Goal: Use online tool/utility

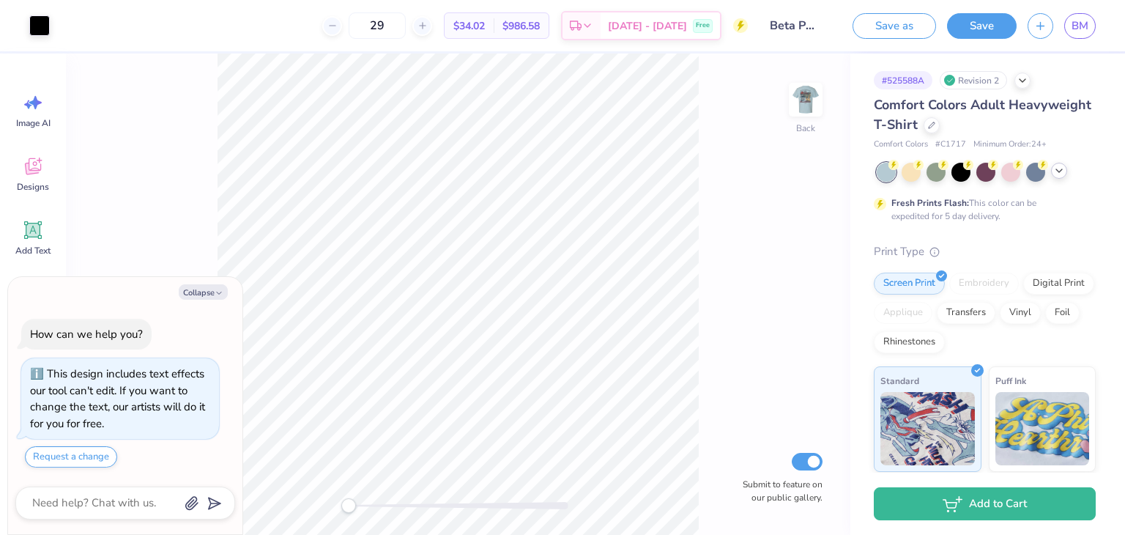
click at [1058, 173] on icon at bounding box center [1060, 171] width 12 height 12
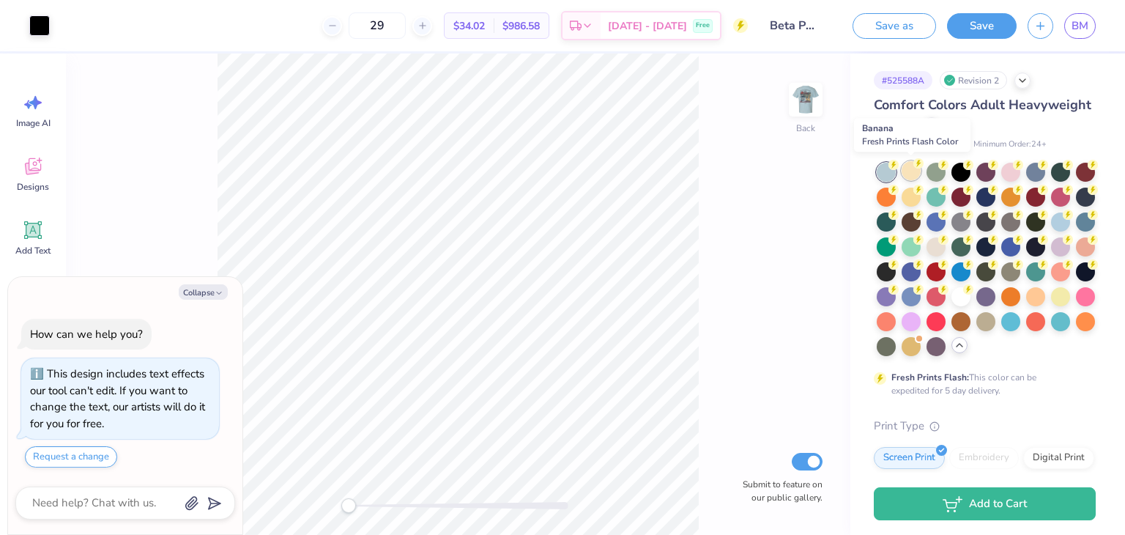
click at [912, 169] on div at bounding box center [911, 170] width 19 height 19
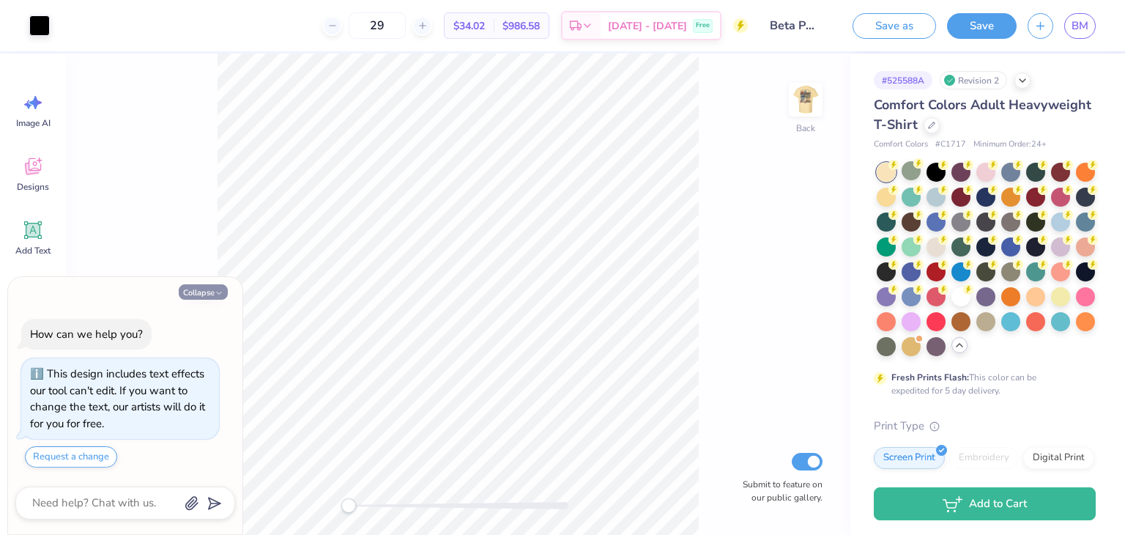
click at [210, 291] on button "Collapse" at bounding box center [203, 291] width 49 height 15
type textarea "x"
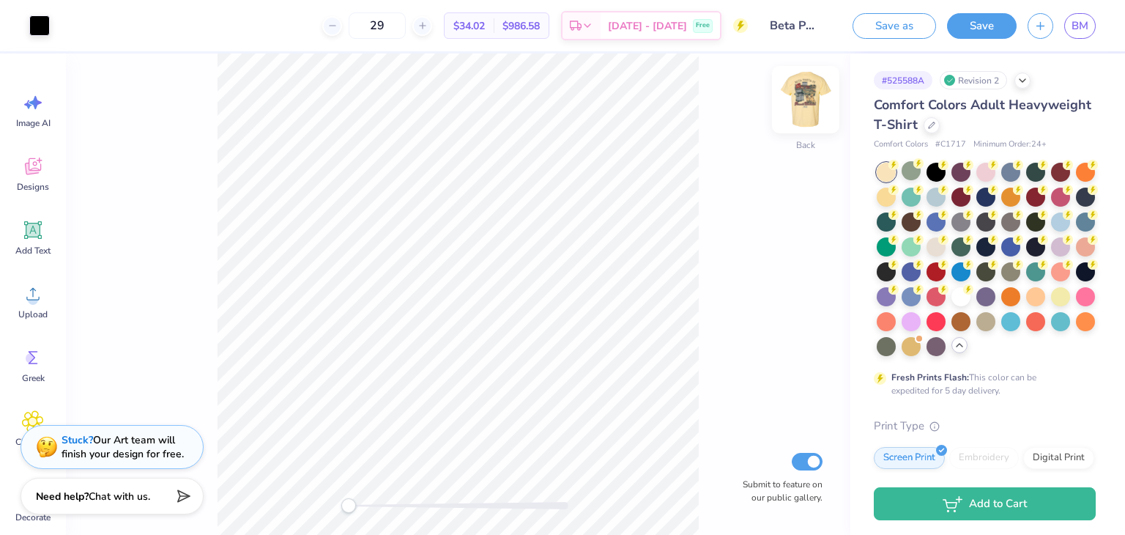
click at [809, 95] on img at bounding box center [806, 99] width 59 height 59
click at [909, 174] on div at bounding box center [911, 170] width 19 height 19
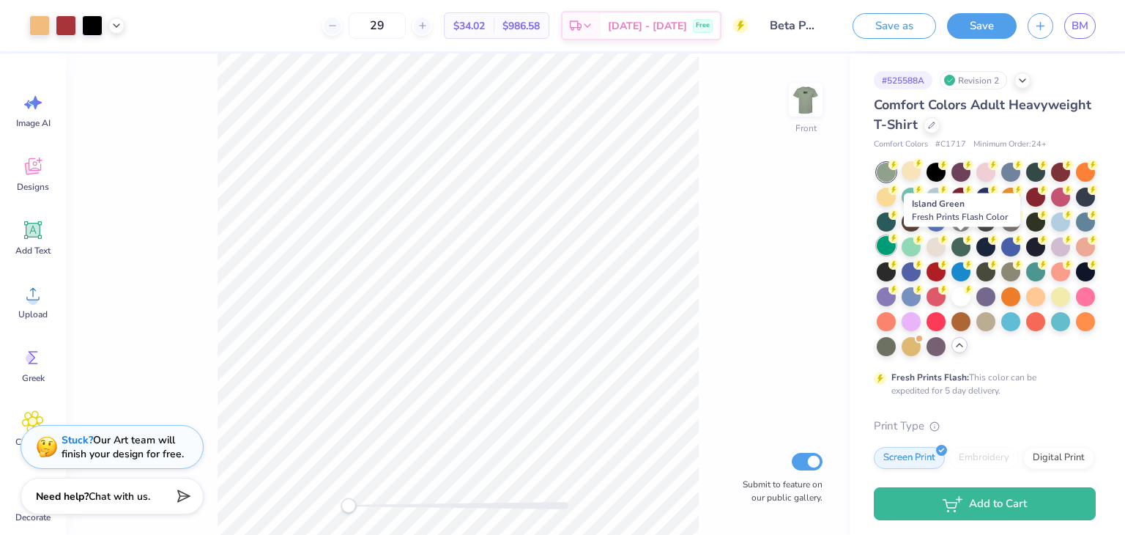
click at [896, 252] on div at bounding box center [886, 245] width 19 height 19
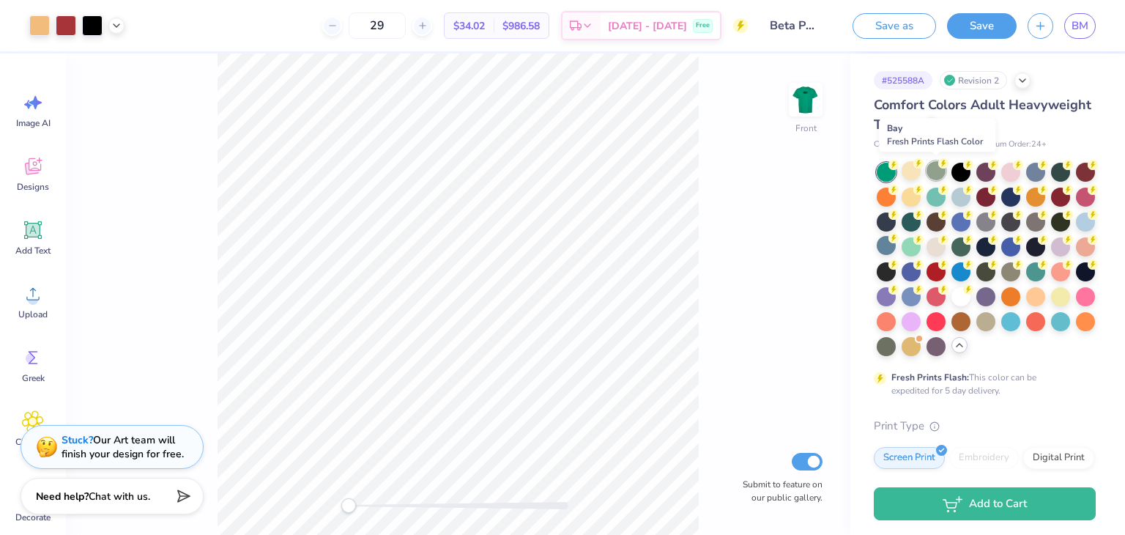
click at [938, 174] on div at bounding box center [936, 170] width 19 height 19
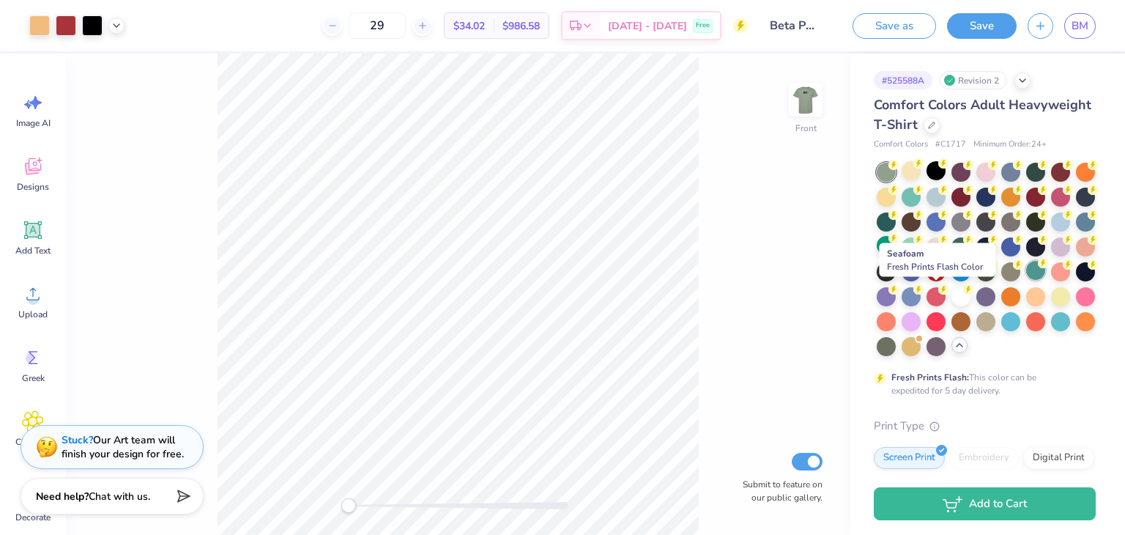
click at [1027, 280] on div at bounding box center [1036, 270] width 19 height 19
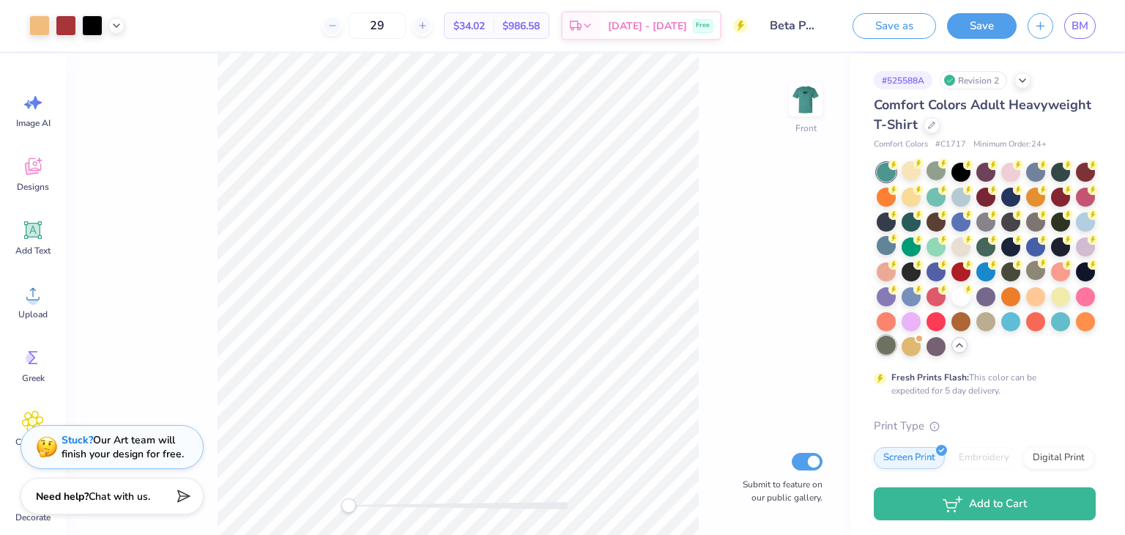
click at [896, 341] on div at bounding box center [886, 345] width 19 height 19
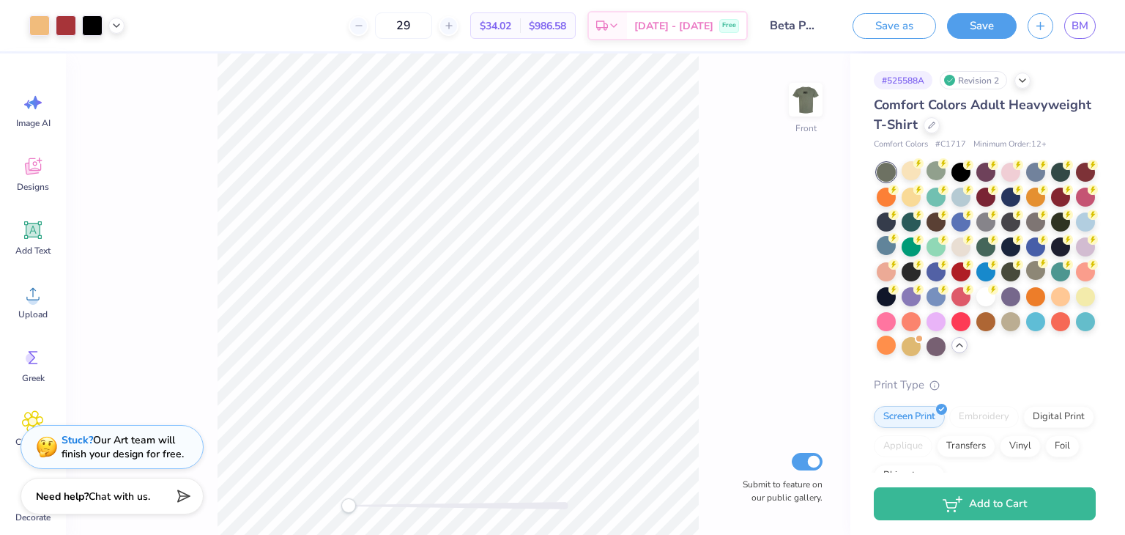
click at [787, 100] on div "Front Submit to feature on our public gallery." at bounding box center [458, 293] width 785 height 481
click at [806, 105] on img at bounding box center [806, 99] width 59 height 59
click at [803, 108] on img at bounding box center [806, 99] width 59 height 59
click at [935, 174] on div at bounding box center [936, 170] width 19 height 19
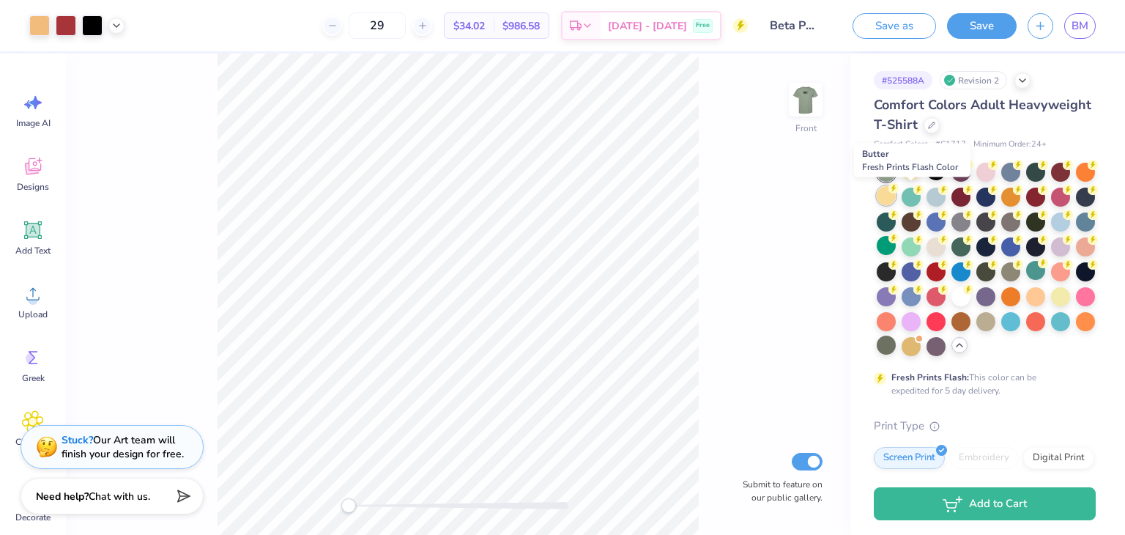
click at [896, 200] on div at bounding box center [886, 195] width 19 height 19
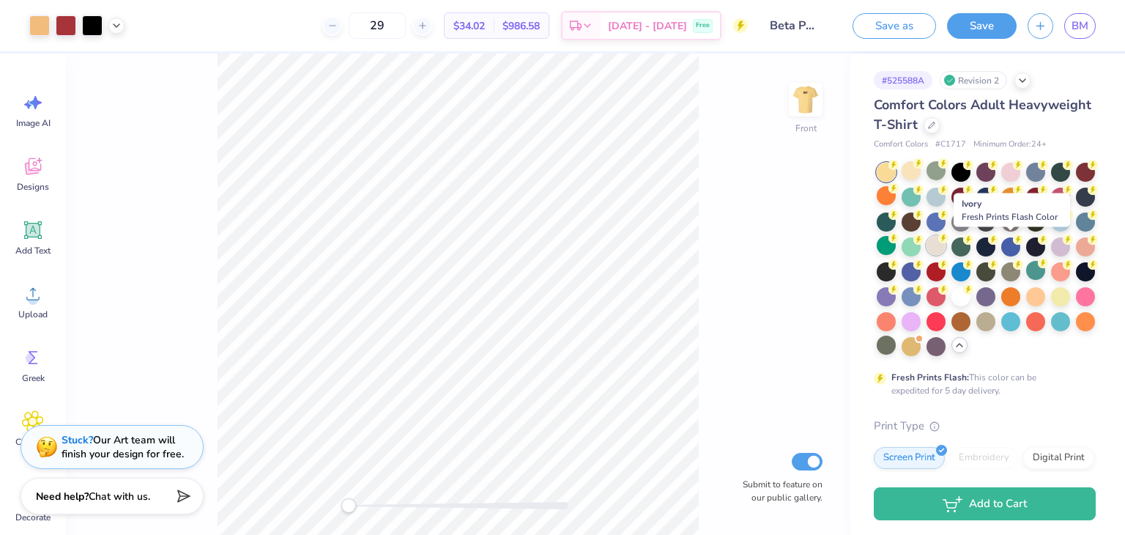
click at [946, 244] on div at bounding box center [936, 245] width 19 height 19
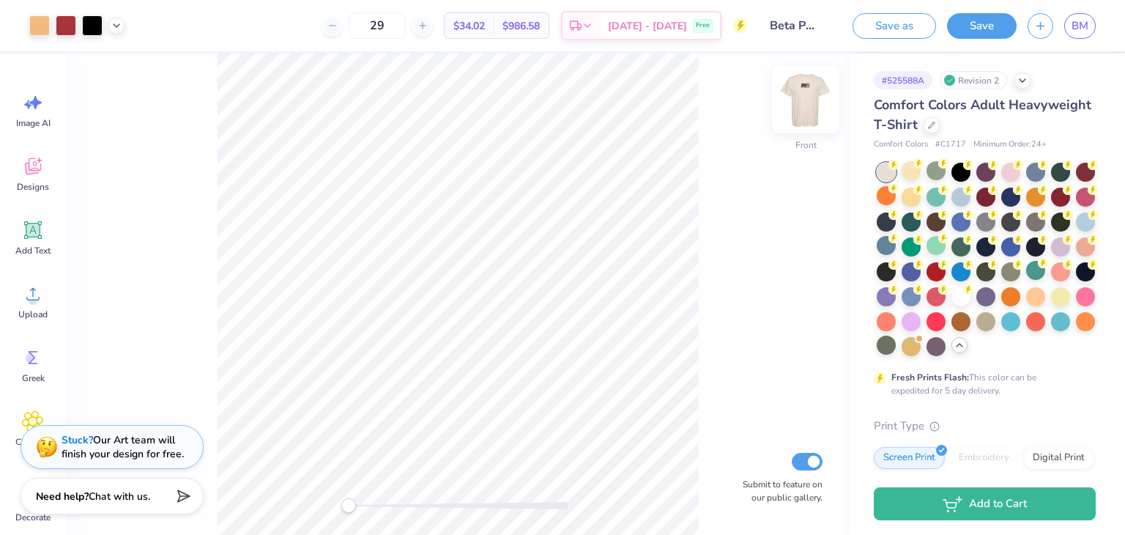
click at [811, 106] on img at bounding box center [806, 99] width 59 height 59
click at [811, 106] on img at bounding box center [805, 99] width 29 height 29
click at [996, 247] on div at bounding box center [986, 245] width 19 height 19
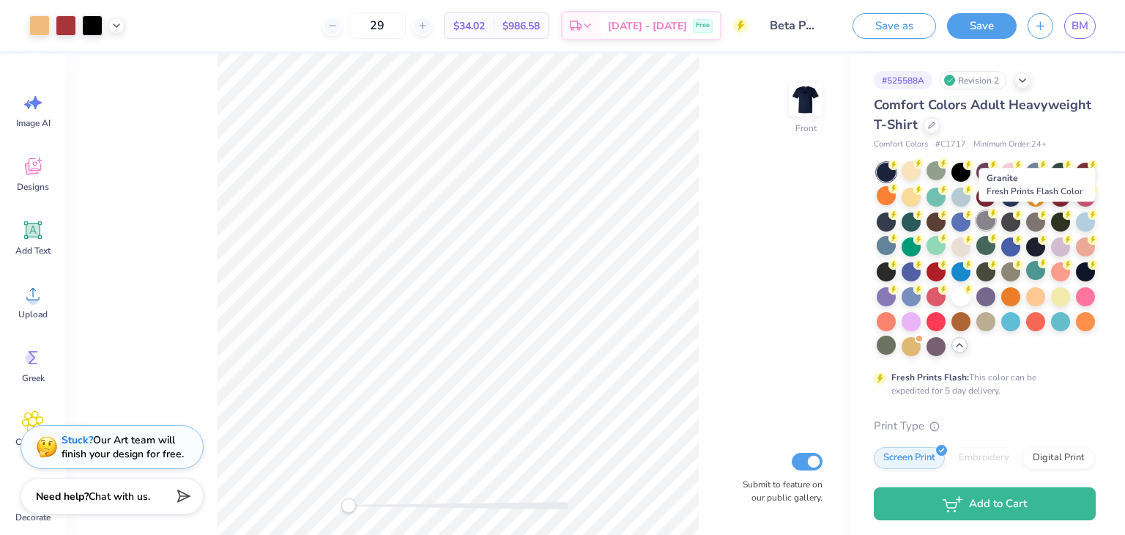
click at [996, 219] on div at bounding box center [986, 220] width 19 height 19
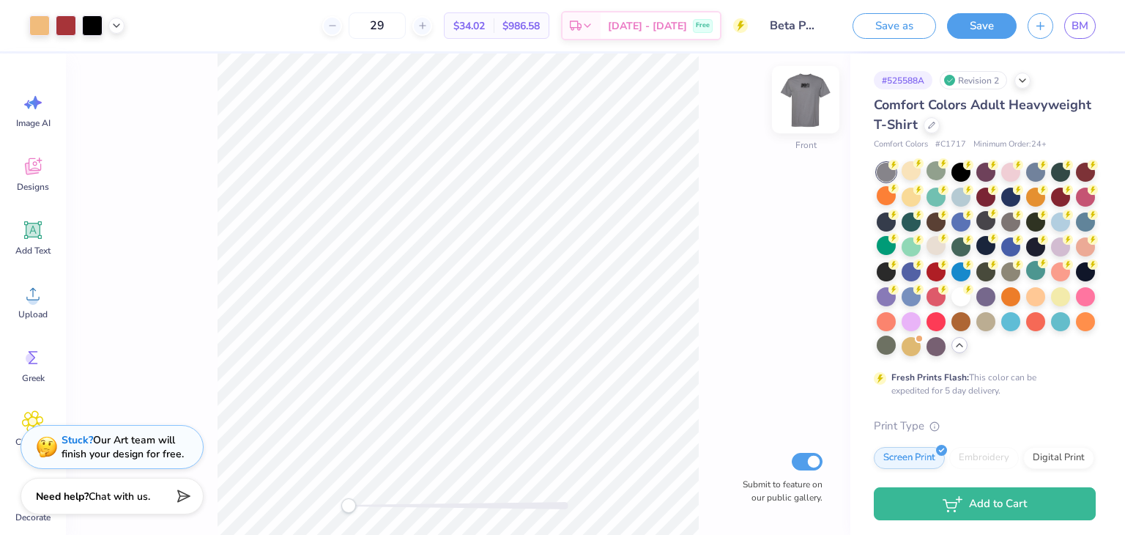
click at [803, 114] on img at bounding box center [806, 99] width 59 height 59
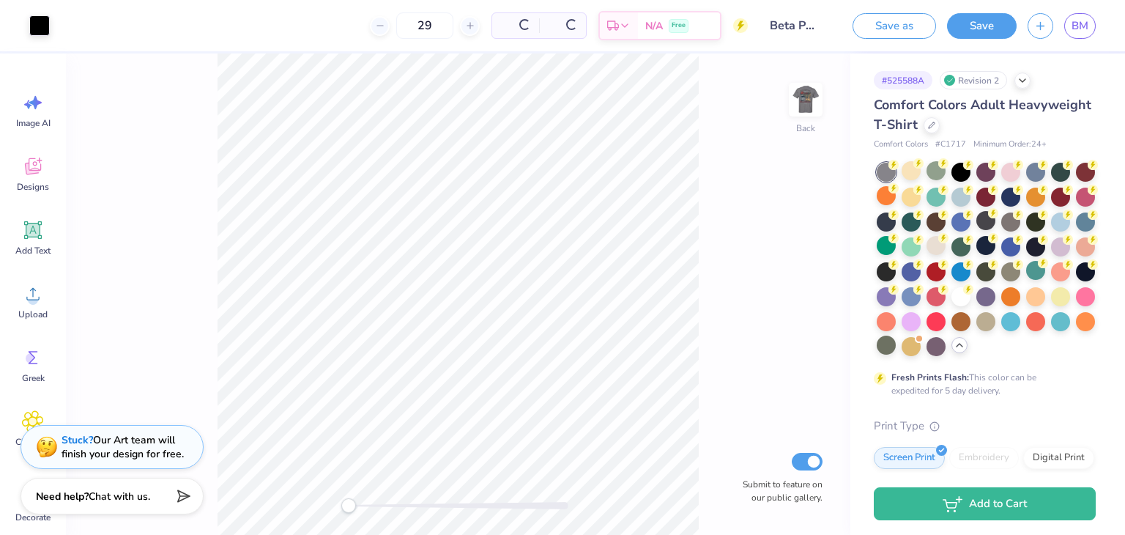
click at [803, 114] on div at bounding box center [806, 100] width 34 height 34
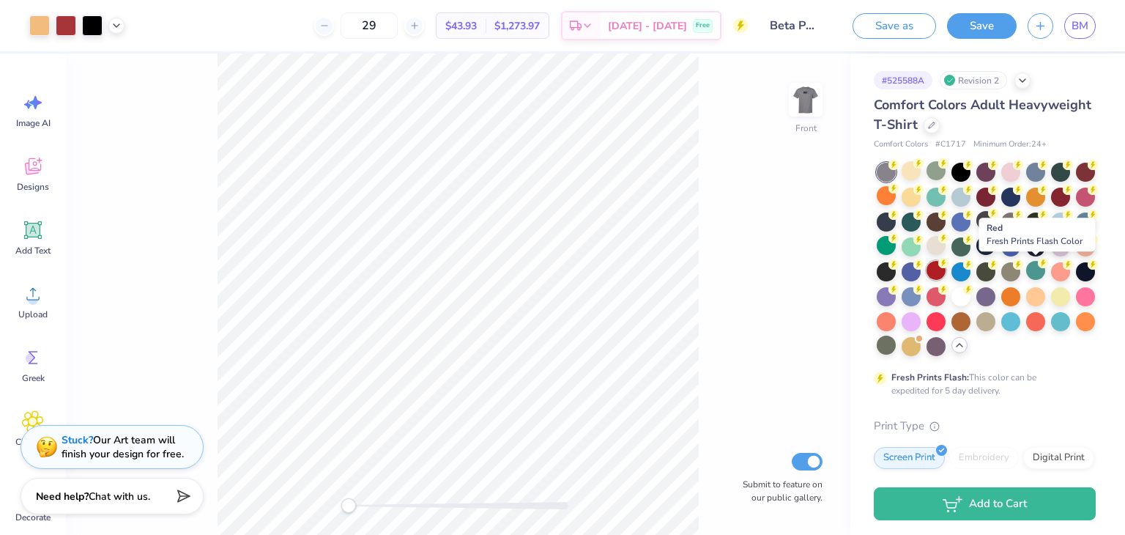
click at [946, 271] on div at bounding box center [936, 270] width 19 height 19
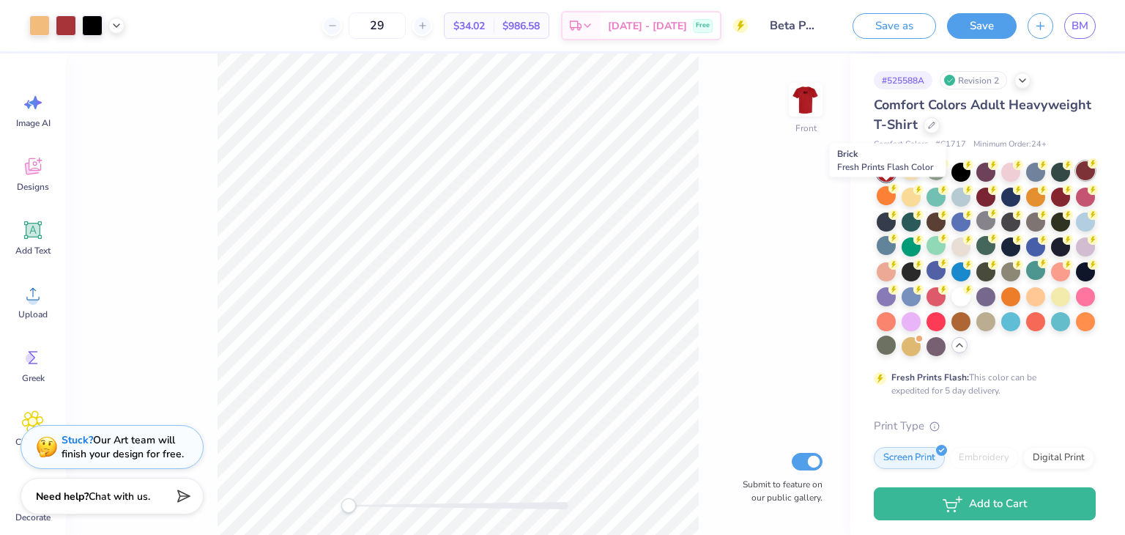
click at [1076, 180] on div at bounding box center [1085, 170] width 19 height 19
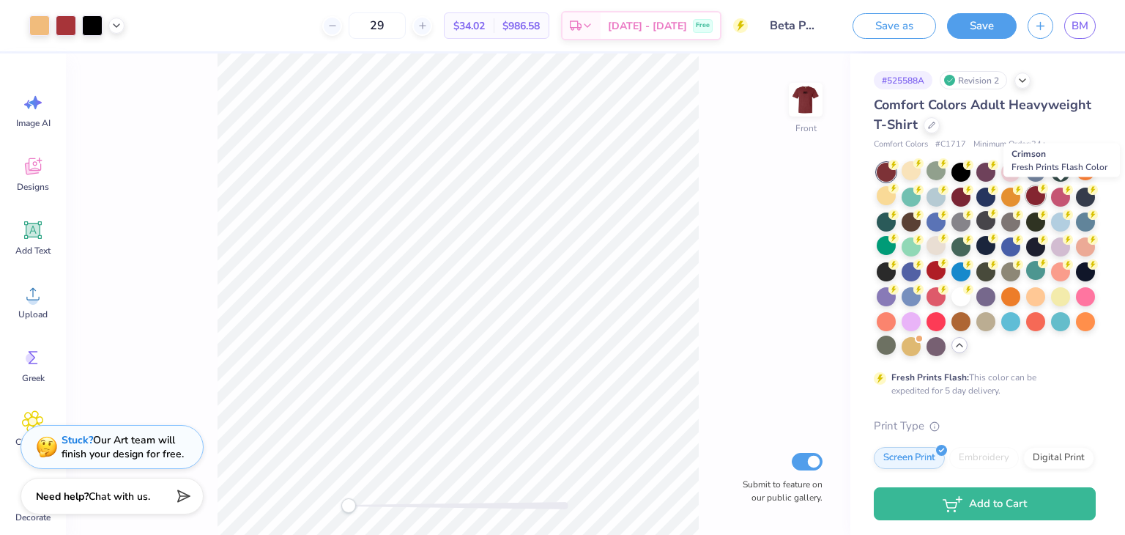
click at [1046, 201] on div at bounding box center [1036, 195] width 19 height 19
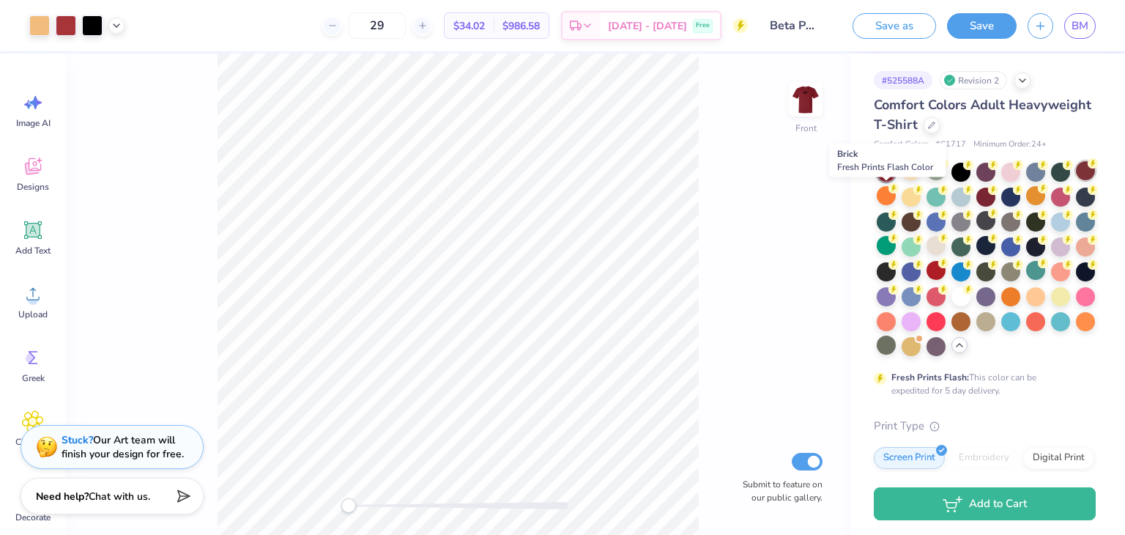
click at [1076, 180] on div at bounding box center [1085, 170] width 19 height 19
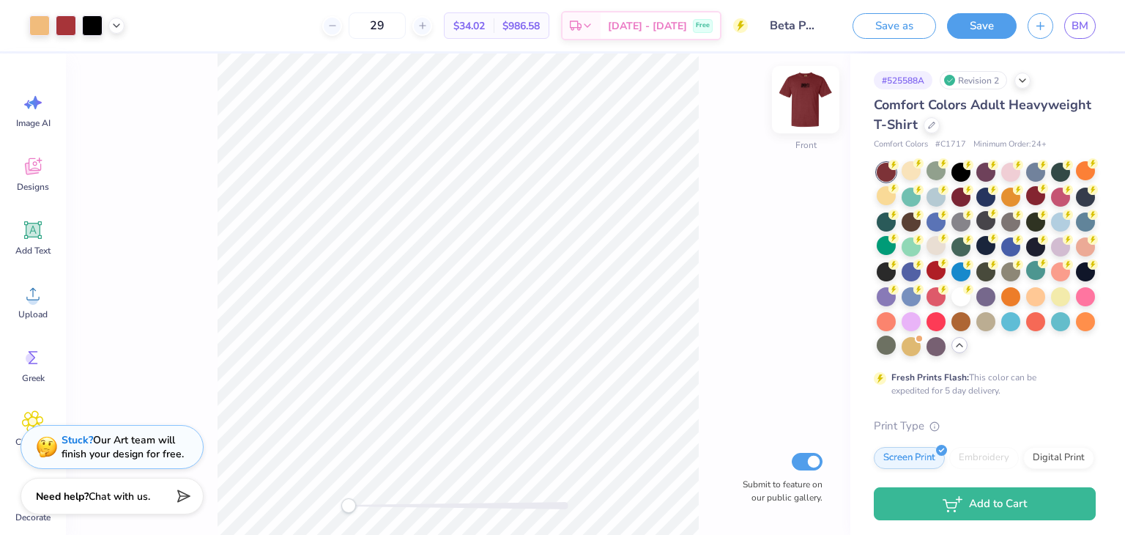
click at [803, 114] on img at bounding box center [806, 99] width 59 height 59
click at [803, 114] on img at bounding box center [805, 99] width 29 height 29
click at [811, 108] on img at bounding box center [806, 99] width 59 height 59
click at [802, 97] on img at bounding box center [806, 99] width 59 height 59
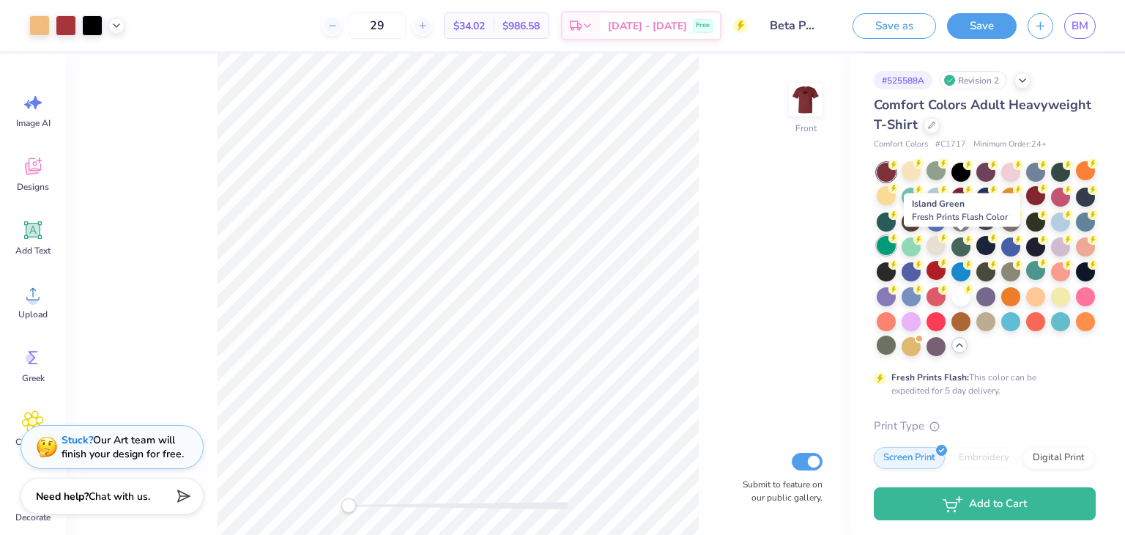
click at [896, 245] on div at bounding box center [886, 245] width 19 height 19
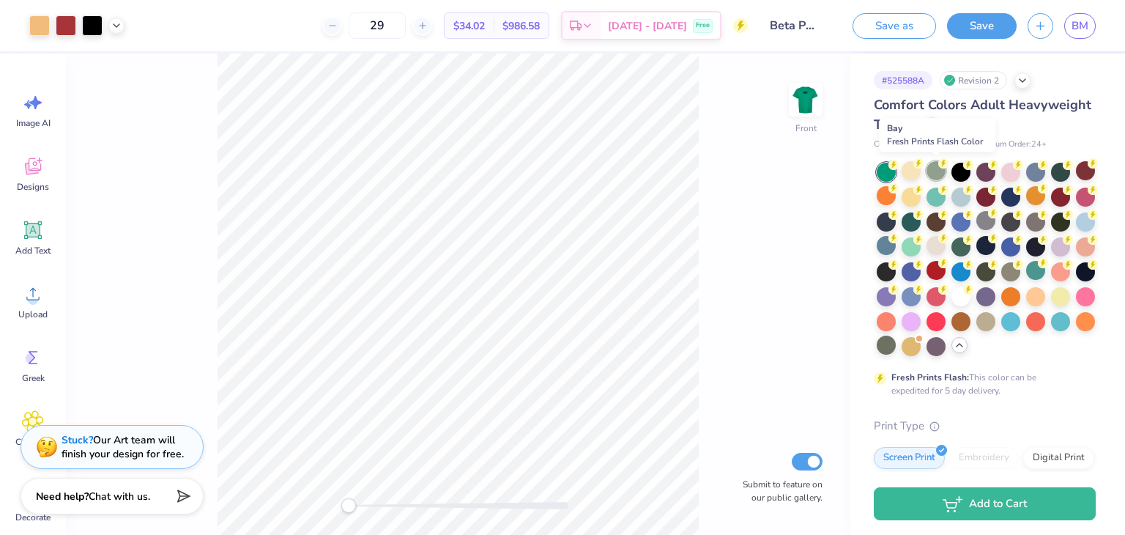
click at [932, 169] on div at bounding box center [936, 170] width 19 height 19
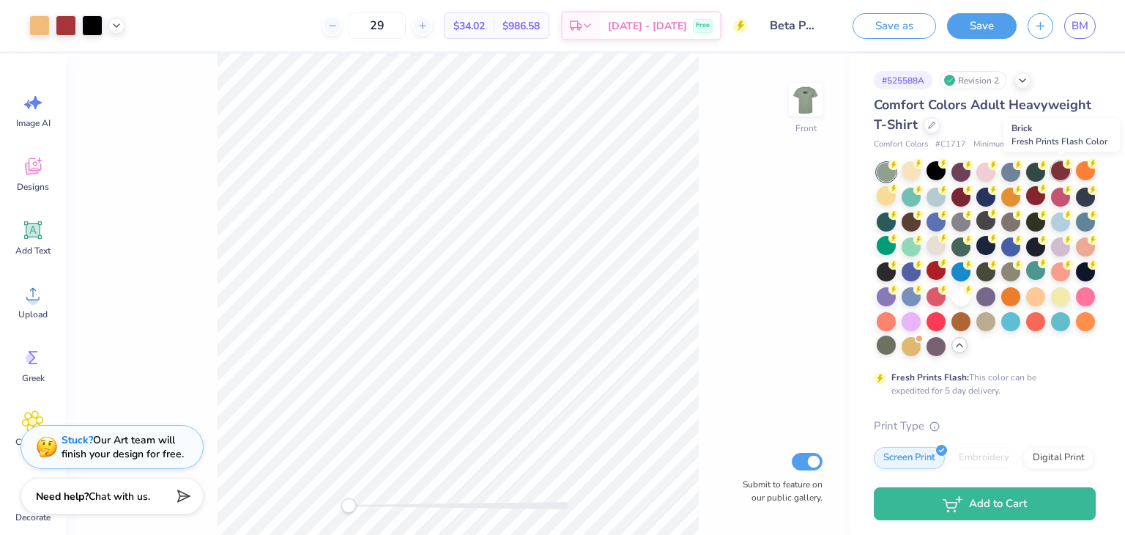
click at [1060, 174] on div at bounding box center [1060, 170] width 19 height 19
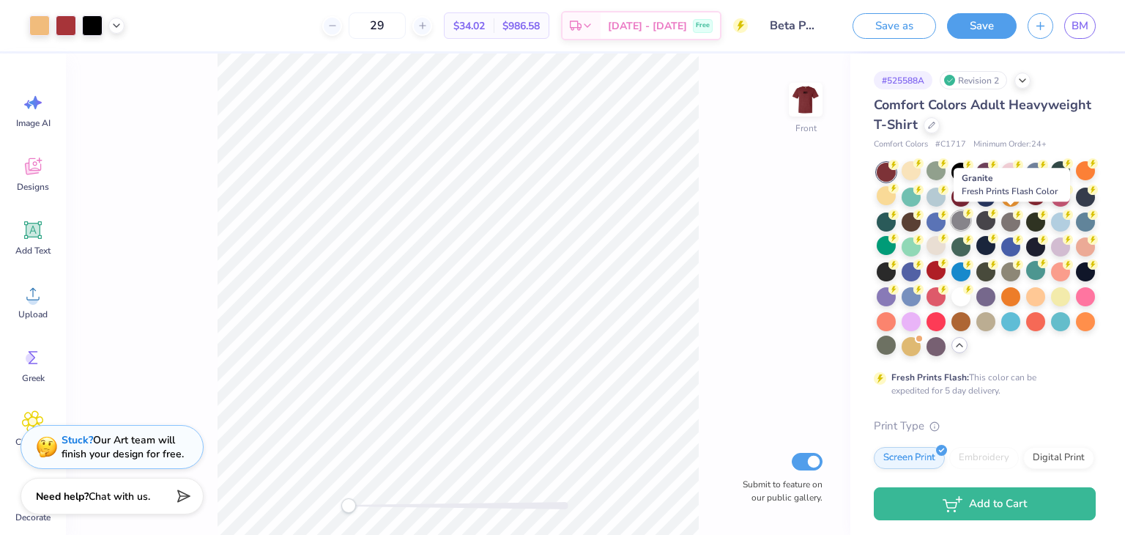
click at [971, 223] on div at bounding box center [961, 220] width 19 height 19
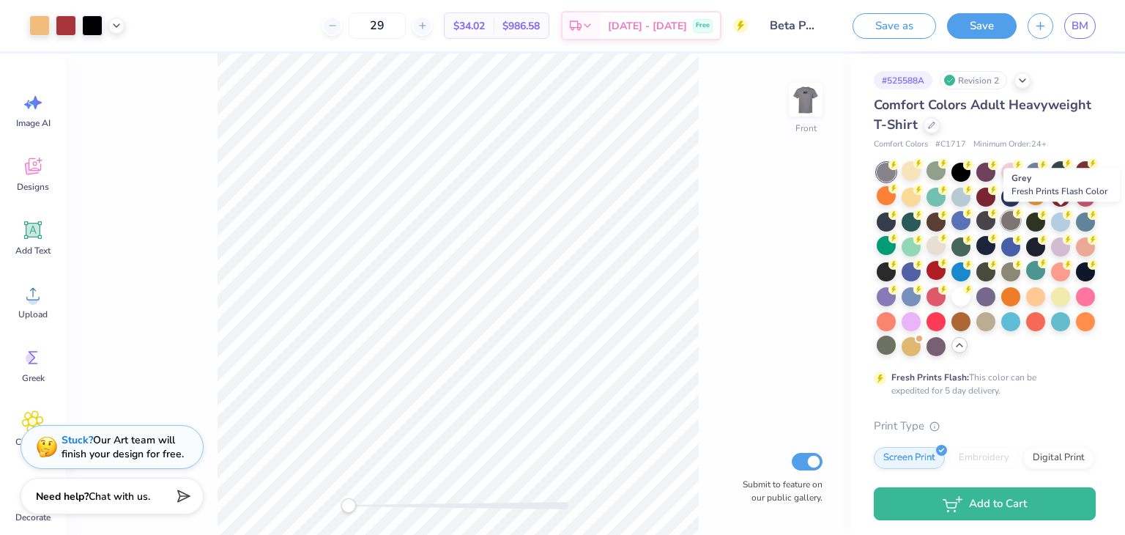
click at [1021, 225] on div at bounding box center [1011, 220] width 19 height 19
click at [996, 223] on div at bounding box center [986, 220] width 19 height 19
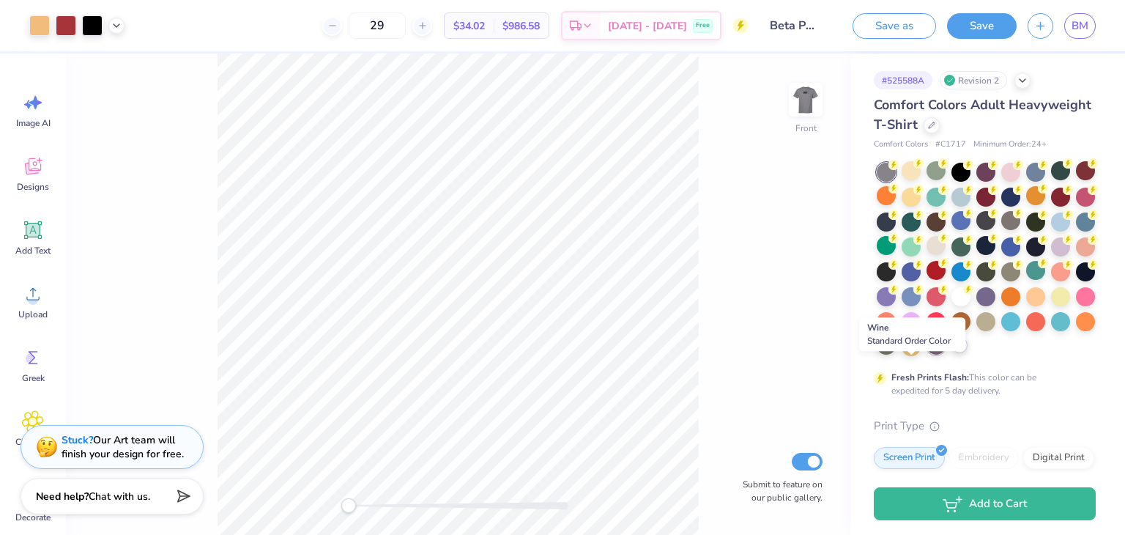
click at [927, 355] on div at bounding box center [936, 345] width 19 height 19
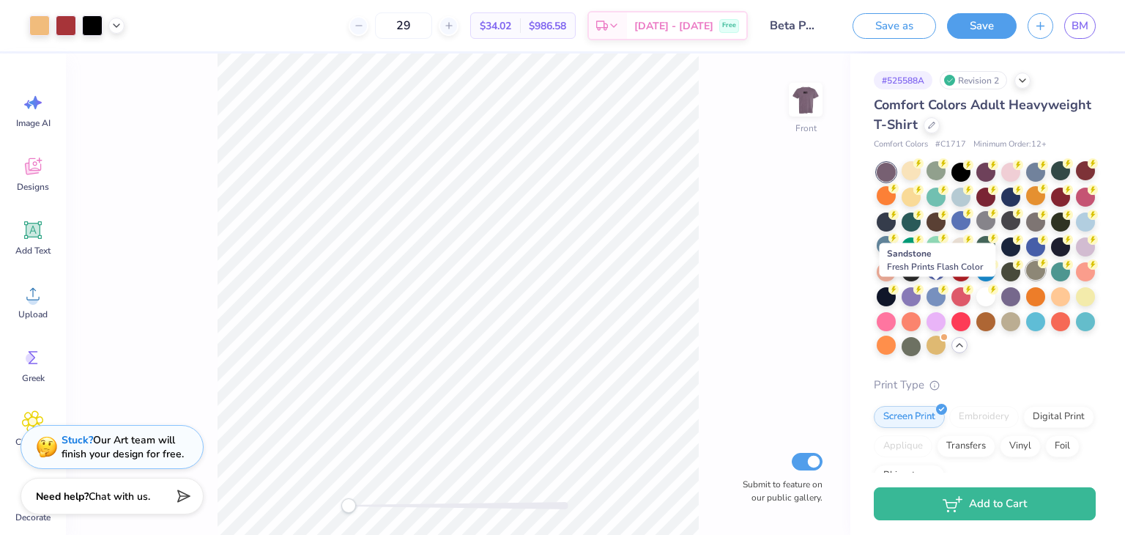
click at [1027, 280] on div at bounding box center [1036, 270] width 19 height 19
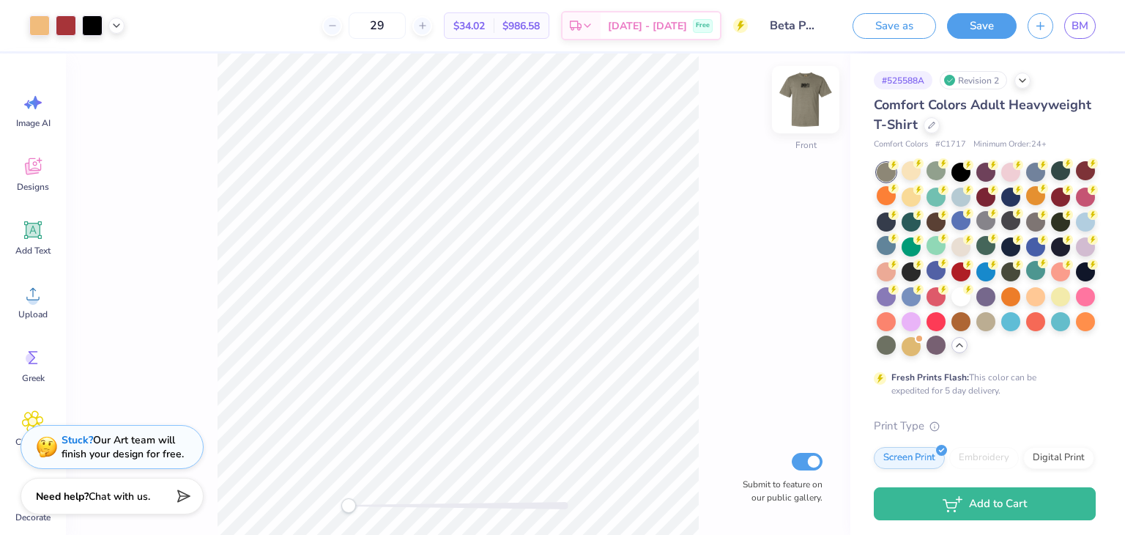
click at [818, 106] on img at bounding box center [806, 99] width 59 height 59
click at [938, 171] on div at bounding box center [936, 170] width 19 height 19
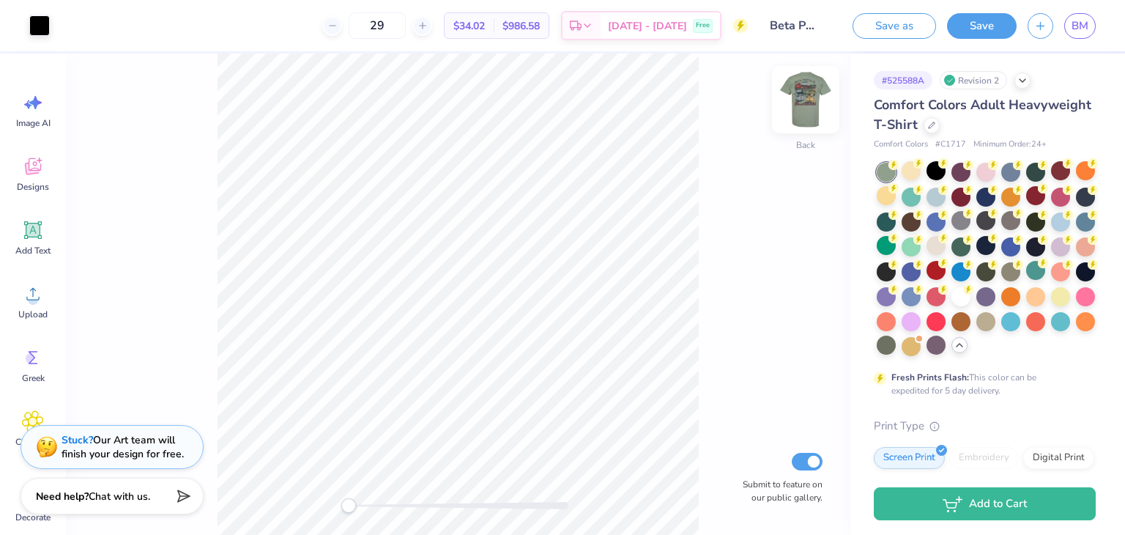
click at [814, 103] on img at bounding box center [806, 99] width 59 height 59
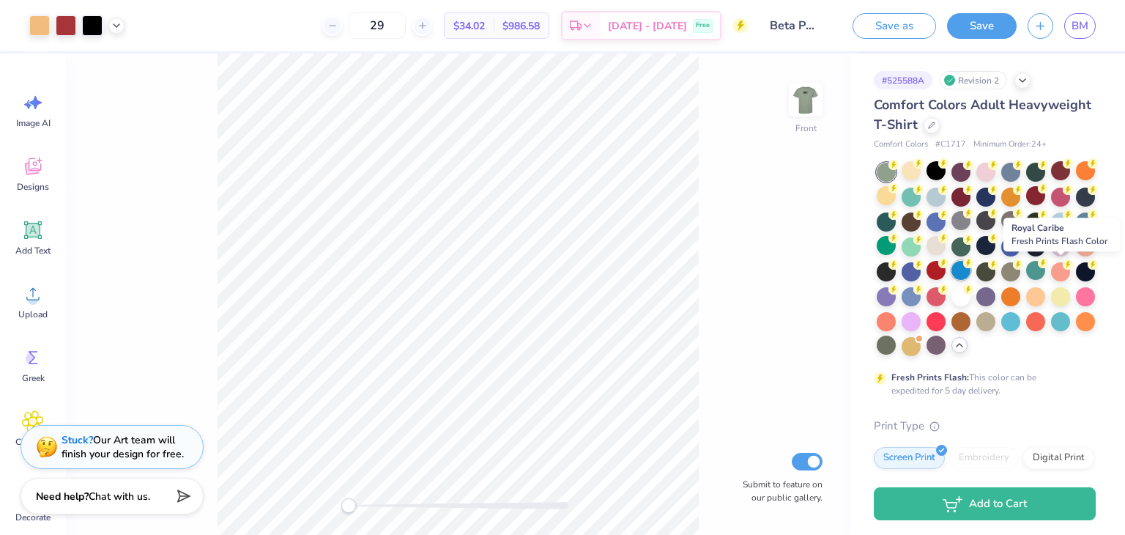
click at [971, 270] on div at bounding box center [961, 270] width 19 height 19
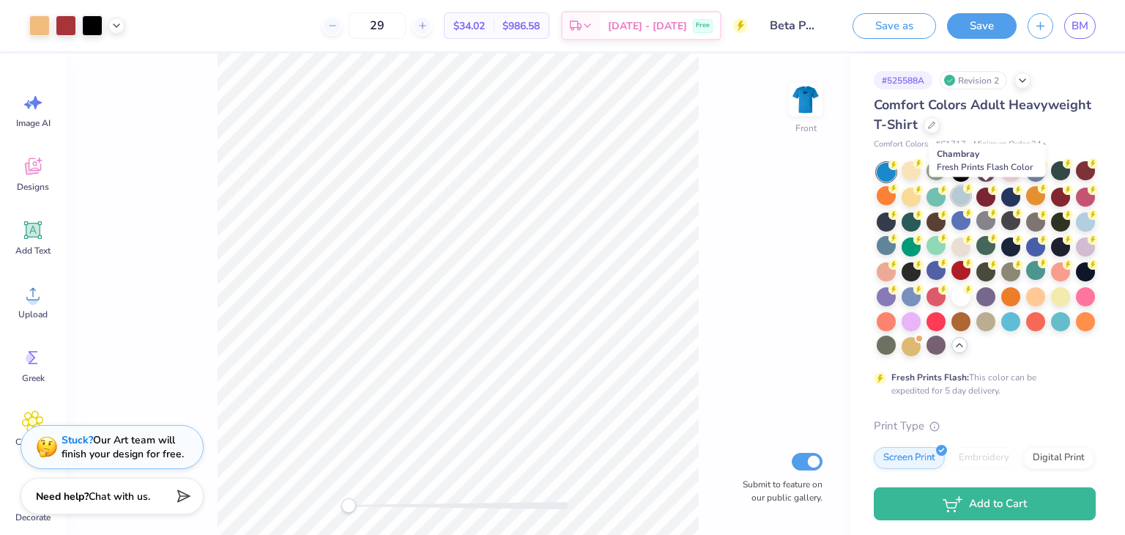
click at [971, 199] on div at bounding box center [961, 195] width 19 height 19
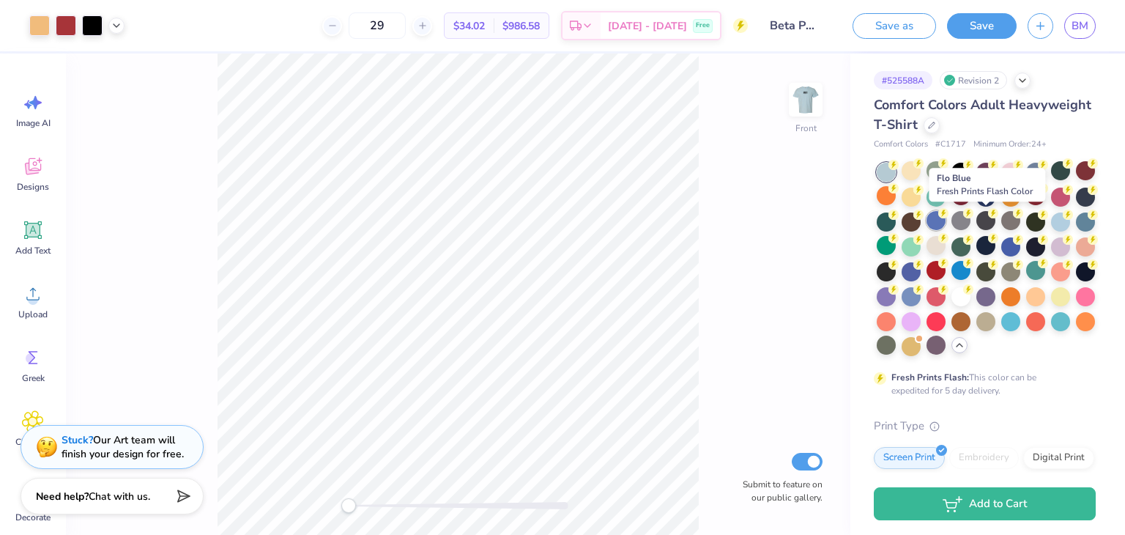
click at [946, 220] on div at bounding box center [936, 220] width 19 height 19
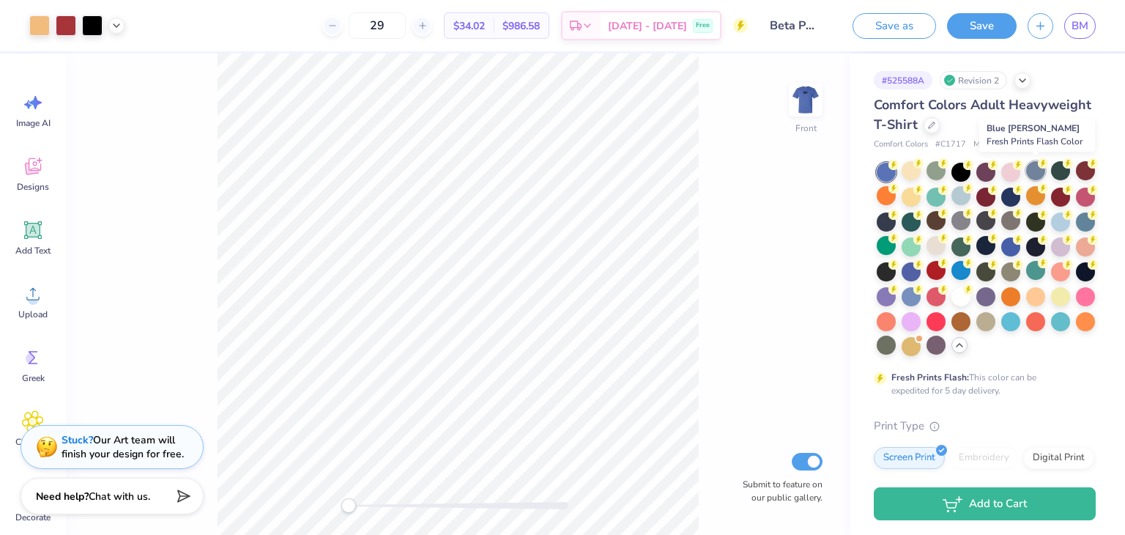
click at [1032, 172] on div at bounding box center [1036, 170] width 19 height 19
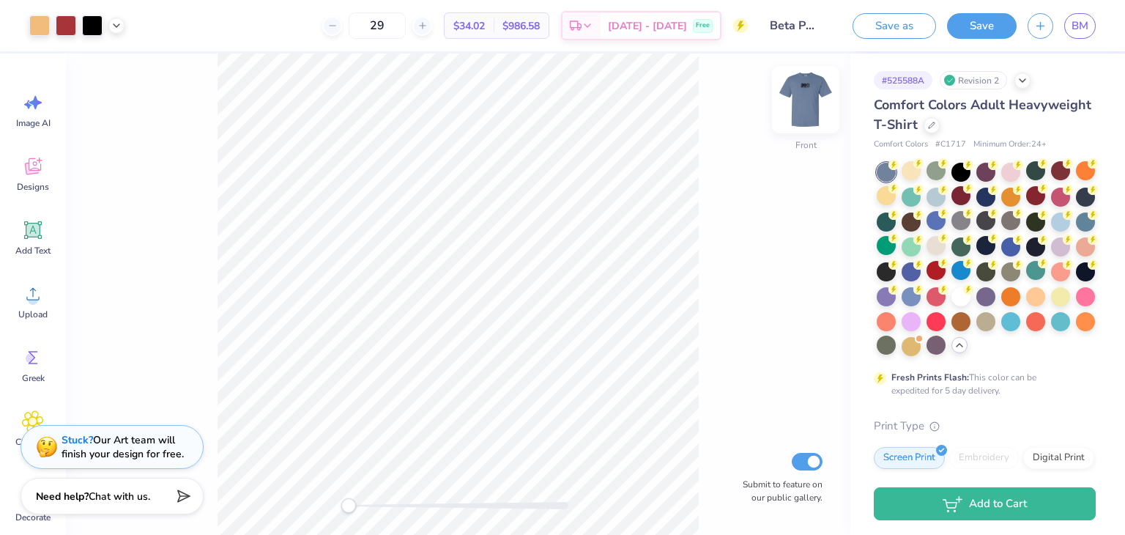
click at [804, 108] on img at bounding box center [806, 99] width 59 height 59
click at [804, 108] on img at bounding box center [805, 99] width 29 height 29
click at [1060, 170] on div at bounding box center [1060, 170] width 19 height 19
click at [809, 104] on img at bounding box center [806, 99] width 59 height 59
